Goal: Download file/media

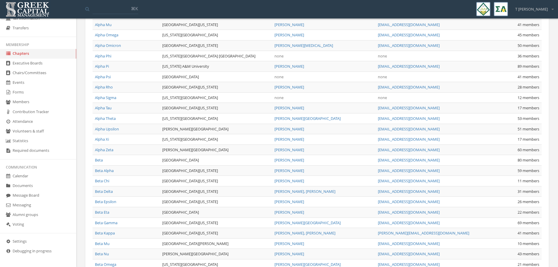
scroll to position [154, 0]
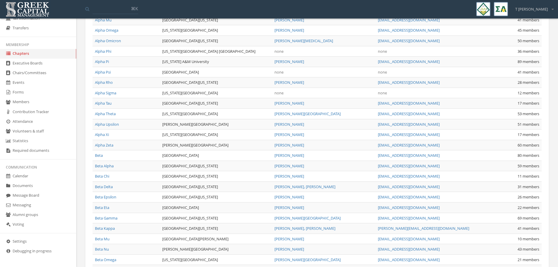
click at [27, 93] on link "Forms" at bounding box center [38, 93] width 76 height 10
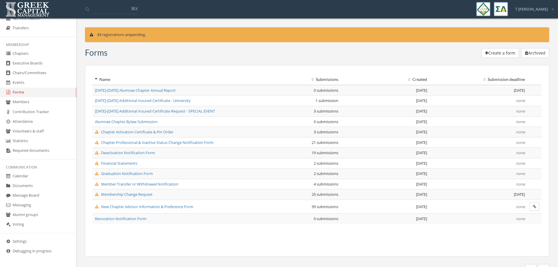
click at [122, 163] on span "Financial Statements" at bounding box center [116, 163] width 42 height 5
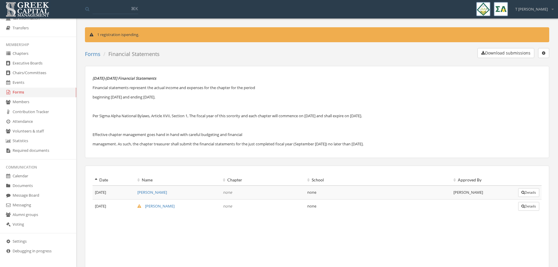
click at [547, 52] on button "button" at bounding box center [543, 53] width 11 height 10
click at [520, 64] on link "Edit form" at bounding box center [525, 64] width 43 height 9
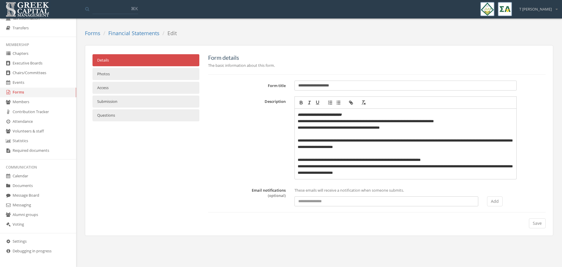
click at [123, 100] on link "Submission" at bounding box center [146, 101] width 107 height 12
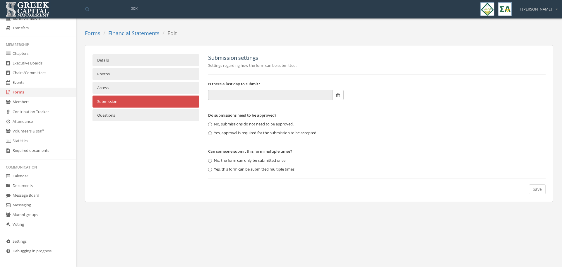
click at [87, 31] on link "Forms" at bounding box center [93, 33] width 16 height 7
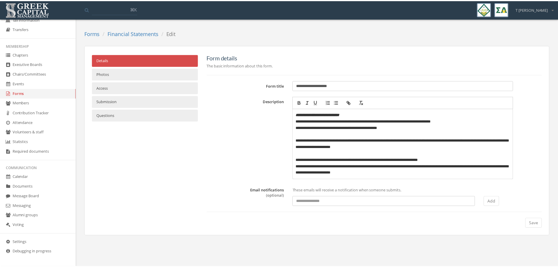
scroll to position [93, 0]
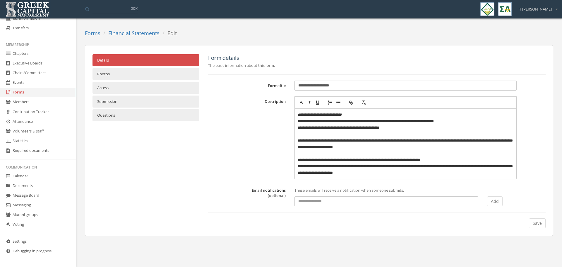
click at [28, 185] on link "Documents" at bounding box center [38, 186] width 76 height 10
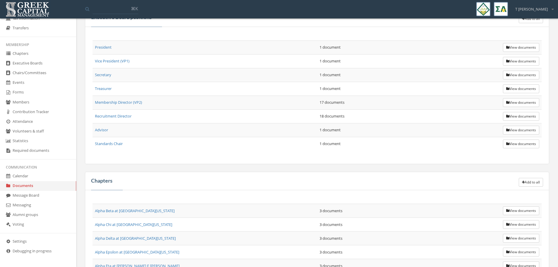
scroll to position [183, 0]
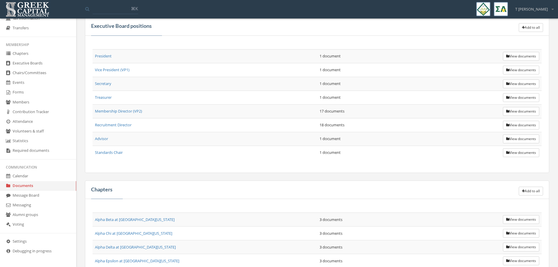
click at [521, 54] on button "View documents" at bounding box center [521, 56] width 36 height 9
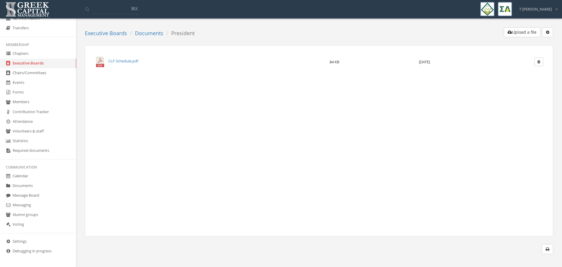
click at [103, 33] on link "Executive Boards" at bounding box center [106, 33] width 42 height 7
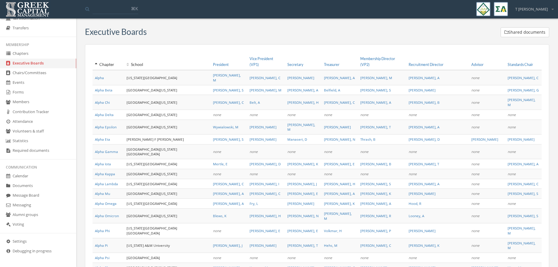
click at [21, 183] on link "Documents" at bounding box center [38, 186] width 76 height 10
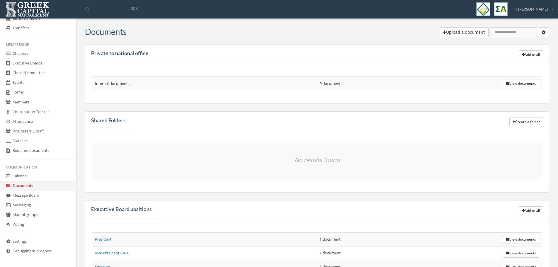
click at [544, 33] on icon "button" at bounding box center [544, 32] width 4 height 4
click at [355, 29] on div "Upload a document Create a Folder Bulk delete" at bounding box center [338, 32] width 423 height 11
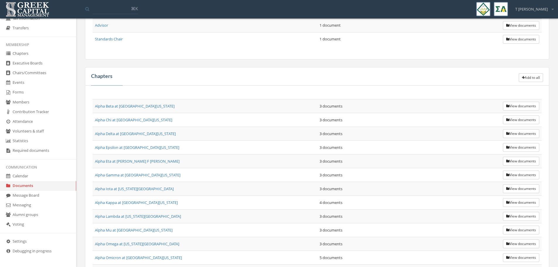
scroll to position [308, 0]
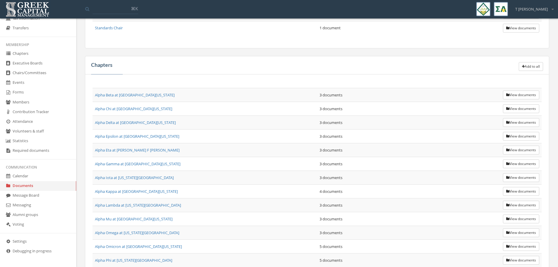
click at [531, 193] on button "View documents" at bounding box center [521, 191] width 36 height 9
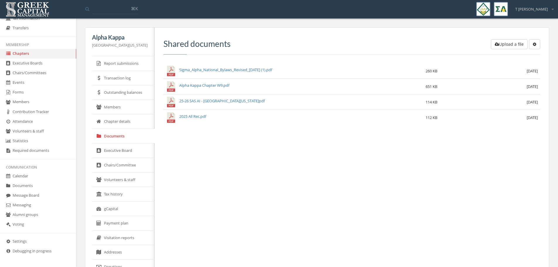
click at [189, 117] on link "2025 All Rec.pdf" at bounding box center [192, 116] width 27 height 5
